Goal: Find specific page/section: Find specific page/section

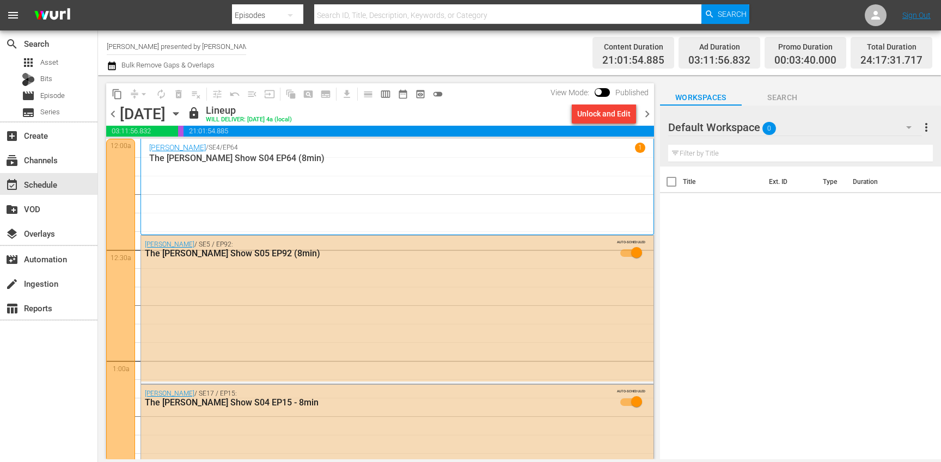
scroll to position [5172, 0]
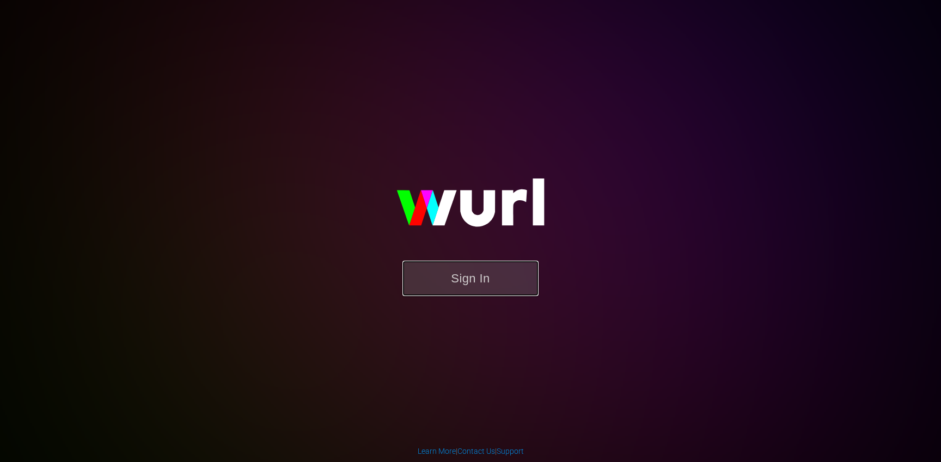
click at [490, 273] on button "Sign In" at bounding box center [470, 278] width 136 height 35
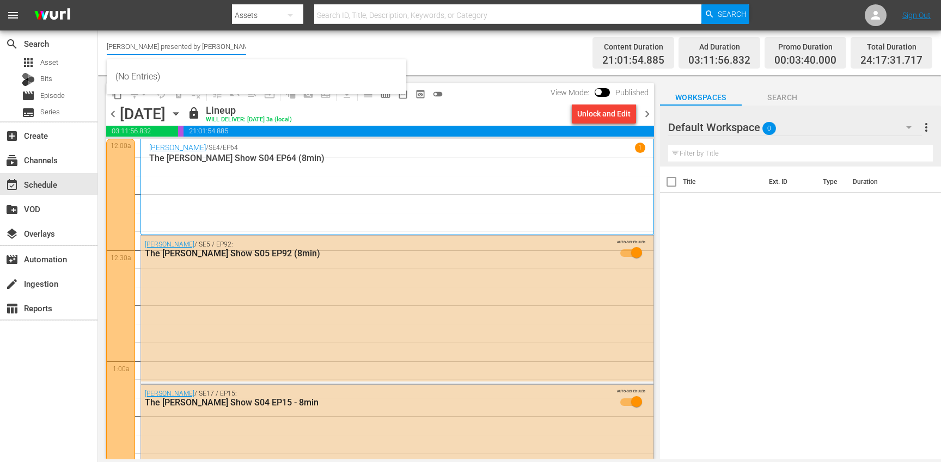
click at [153, 45] on input "[PERSON_NAME] presented by [PERSON_NAME] (1887)" at bounding box center [176, 46] width 139 height 26
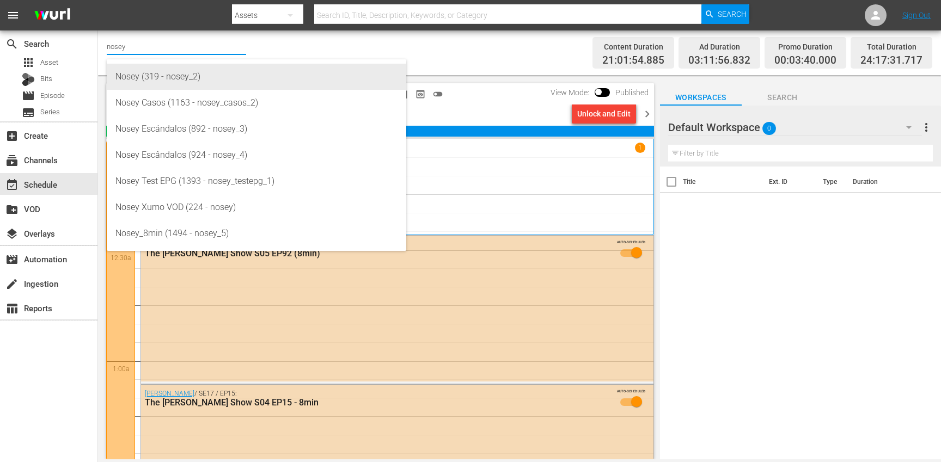
click at [159, 73] on div "Nosey (319 - nosey_2)" at bounding box center [256, 77] width 282 height 26
type input "Nosey (319 - nosey_2)"
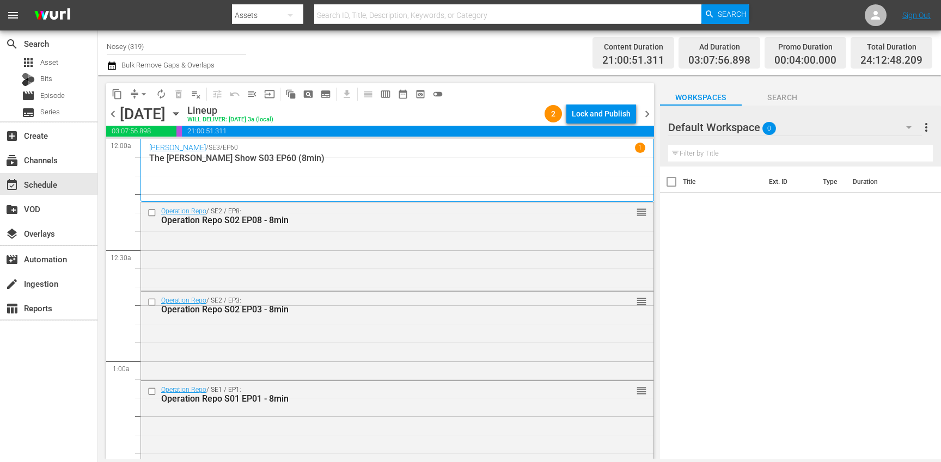
click at [182, 116] on icon "button" at bounding box center [176, 114] width 12 height 12
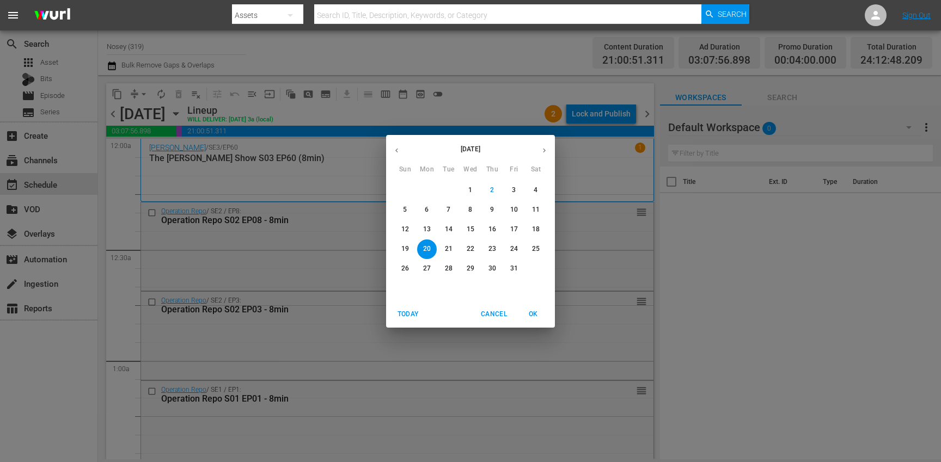
click at [538, 193] on span "4" at bounding box center [536, 190] width 20 height 9
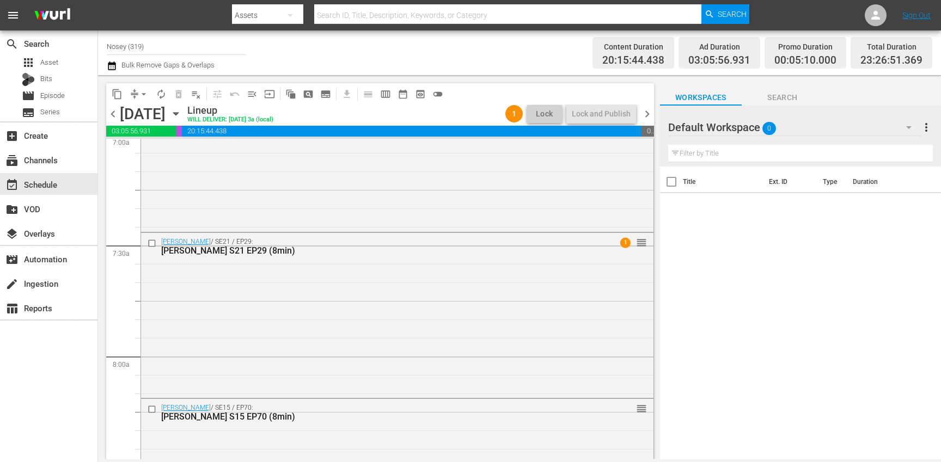
scroll to position [1572, 0]
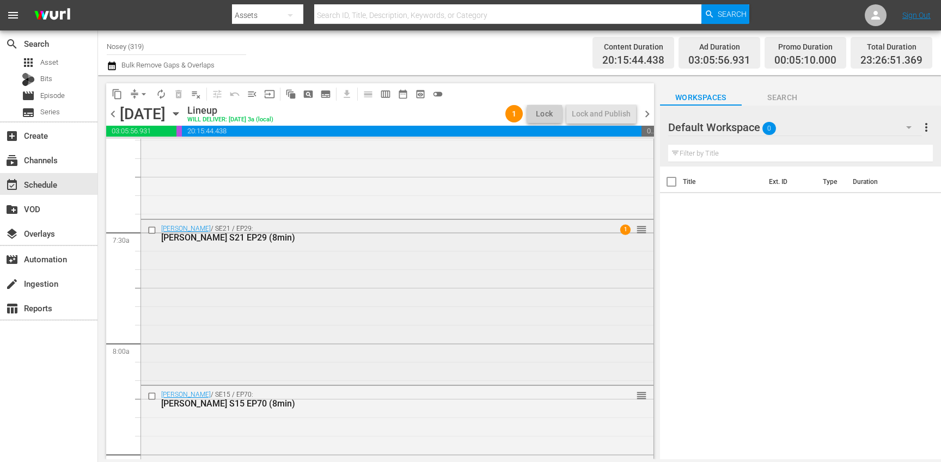
click at [500, 259] on div "[PERSON_NAME] / SE21 / EP29: [PERSON_NAME] S21 EP29 (8min) 1 reorder" at bounding box center [397, 301] width 512 height 163
